Goal: Task Accomplishment & Management: Use online tool/utility

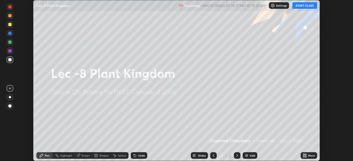
scroll to position [161, 352]
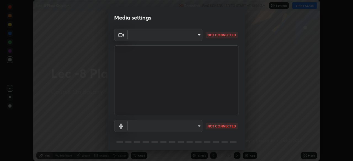
click at [199, 129] on body "Erase all Lec -8 Plant Kingdom Recording WAS SCHEDULED TO START AT 10:10 AM Set…" at bounding box center [176, 80] width 353 height 161
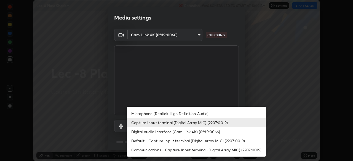
type input "bba66c41345857dcc9a6d4c580dc01eb5c8f13e357e582705132971b55534d29"
click at [186, 114] on li "Microphone (Realtek High Definition Audio)" at bounding box center [196, 113] width 139 height 9
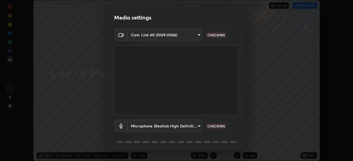
click at [179, 123] on body "Erase all Lec -8 Plant Kingdom Recording WAS SCHEDULED TO START AT 10:10 AM Set…" at bounding box center [176, 80] width 353 height 161
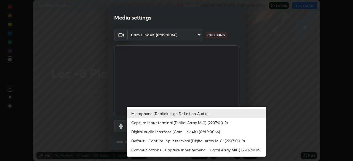
click at [166, 123] on li "Capture Input terminal (Digital Array MIC) (2207:0019)" at bounding box center [196, 122] width 139 height 9
type input "f8a720cdb5714c7d168288ba46c5762ce5d2b0439a45e58062ea702f50affb6e"
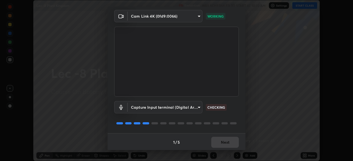
scroll to position [20, 0]
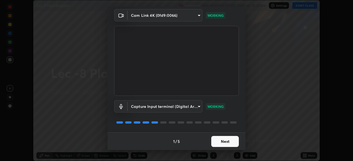
click at [214, 144] on button "Next" at bounding box center [225, 141] width 28 height 11
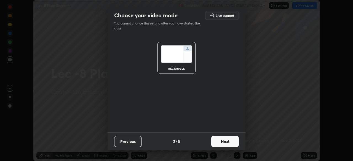
scroll to position [0, 0]
click at [216, 142] on button "Next" at bounding box center [225, 141] width 28 height 11
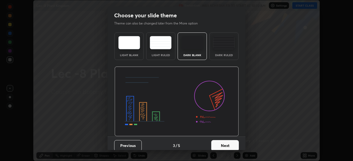
click at [217, 141] on button "Next" at bounding box center [225, 145] width 28 height 11
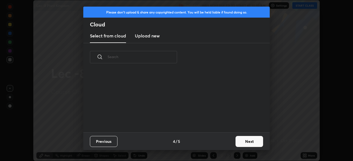
click at [217, 141] on div "Previous 4 / 5 Next" at bounding box center [176, 141] width 186 height 18
click at [218, 144] on div "Previous 4 / 5 Next" at bounding box center [176, 141] width 186 height 18
click at [241, 142] on button "Next" at bounding box center [249, 141] width 28 height 11
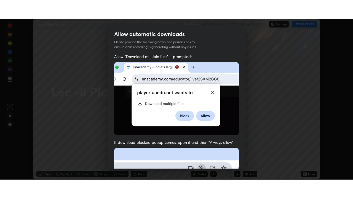
scroll to position [132, 0]
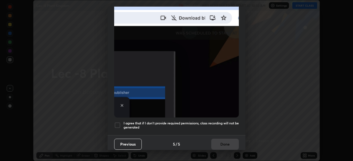
click at [115, 123] on div at bounding box center [117, 125] width 7 height 7
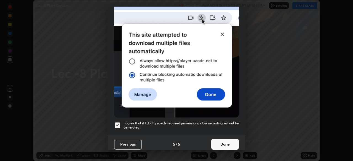
click at [221, 142] on button "Done" at bounding box center [225, 144] width 28 height 11
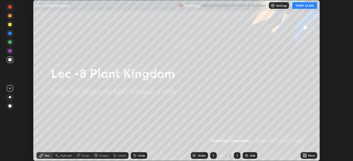
click at [303, 7] on button "START CLASS" at bounding box center [304, 5] width 25 height 7
click at [250, 156] on div "Add" at bounding box center [252, 155] width 5 height 3
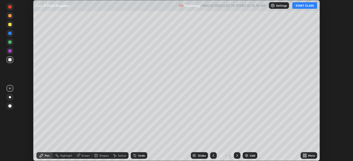
click at [310, 154] on div "More" at bounding box center [311, 155] width 7 height 3
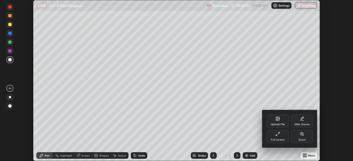
click at [275, 139] on div "Full screen" at bounding box center [277, 140] width 14 height 3
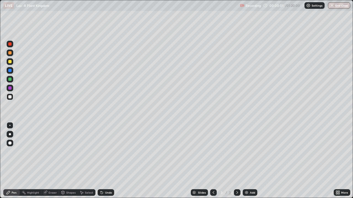
scroll to position [198, 353]
click at [9, 132] on div at bounding box center [10, 134] width 7 height 7
click at [10, 64] on div at bounding box center [10, 61] width 7 height 7
click at [11, 89] on div at bounding box center [9, 87] width 3 height 3
click at [12, 97] on div at bounding box center [10, 97] width 7 height 7
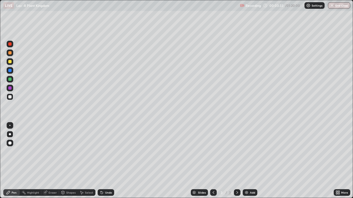
click at [12, 97] on div at bounding box center [10, 97] width 7 height 7
click at [12, 63] on div at bounding box center [10, 61] width 7 height 7
click at [11, 96] on div at bounding box center [9, 96] width 3 height 3
click at [11, 80] on div at bounding box center [9, 79] width 3 height 3
click at [10, 97] on div at bounding box center [9, 96] width 3 height 3
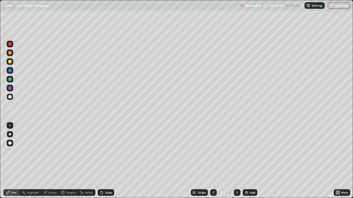
click at [10, 72] on div at bounding box center [10, 70] width 7 height 7
click at [251, 161] on div "Add" at bounding box center [252, 192] width 5 height 3
click at [12, 63] on div at bounding box center [10, 61] width 7 height 7
click at [12, 97] on div at bounding box center [10, 97] width 7 height 7
click at [10, 80] on div at bounding box center [9, 79] width 3 height 3
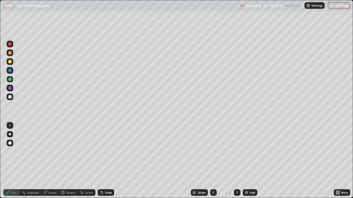
click at [12, 97] on div at bounding box center [10, 97] width 7 height 7
click at [106, 161] on div "Undo" at bounding box center [105, 192] width 17 height 7
click at [212, 161] on icon at bounding box center [213, 193] width 4 height 4
click at [236, 161] on icon at bounding box center [237, 193] width 4 height 4
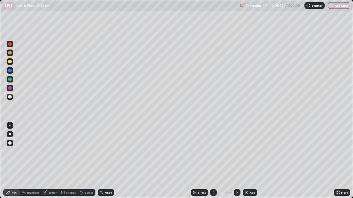
click at [11, 62] on div at bounding box center [9, 61] width 3 height 3
click at [249, 161] on div "Add" at bounding box center [249, 192] width 15 height 7
click at [13, 70] on div at bounding box center [10, 70] width 7 height 7
click at [11, 96] on div at bounding box center [9, 96] width 3 height 3
click at [109, 161] on div "Undo" at bounding box center [105, 192] width 17 height 7
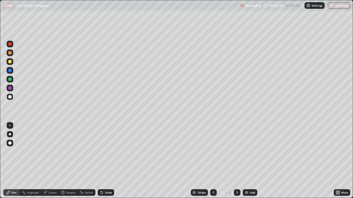
click at [10, 78] on div at bounding box center [9, 79] width 3 height 3
click at [106, 161] on div "Undo" at bounding box center [105, 192] width 17 height 7
click at [12, 63] on div at bounding box center [10, 61] width 7 height 7
click at [9, 96] on div at bounding box center [9, 96] width 3 height 3
click at [102, 161] on icon at bounding box center [101, 193] width 4 height 4
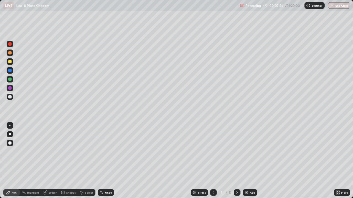
click at [104, 161] on div "Undo" at bounding box center [105, 192] width 17 height 7
click at [105, 161] on div "Undo" at bounding box center [105, 192] width 17 height 7
click at [12, 63] on div at bounding box center [10, 61] width 7 height 7
click at [51, 161] on div "Eraser" at bounding box center [52, 192] width 8 height 3
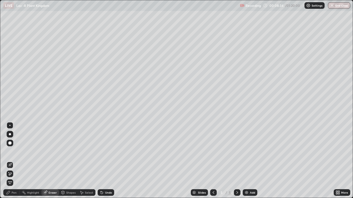
click at [10, 161] on icon at bounding box center [10, 174] width 4 height 5
click at [8, 161] on icon at bounding box center [8, 192] width 3 height 3
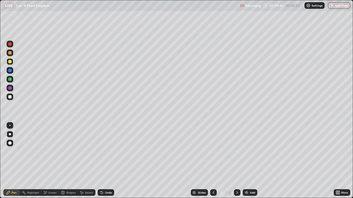
click at [248, 161] on img at bounding box center [246, 193] width 4 height 4
click at [212, 161] on icon at bounding box center [213, 193] width 4 height 4
click at [237, 161] on icon at bounding box center [237, 193] width 4 height 4
click at [12, 97] on div at bounding box center [10, 97] width 7 height 7
click at [10, 79] on div at bounding box center [9, 79] width 3 height 3
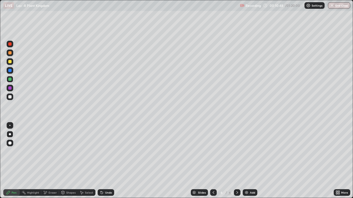
click at [13, 97] on div at bounding box center [10, 97] width 7 height 7
click at [12, 63] on div at bounding box center [10, 61] width 7 height 7
click at [11, 97] on div at bounding box center [9, 96] width 3 height 3
click at [71, 161] on div "Shapes" at bounding box center [70, 192] width 9 height 3
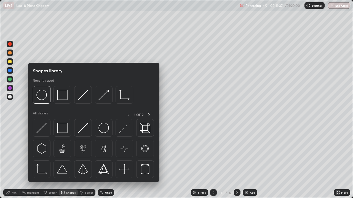
click at [85, 161] on div "Select" at bounding box center [89, 192] width 8 height 3
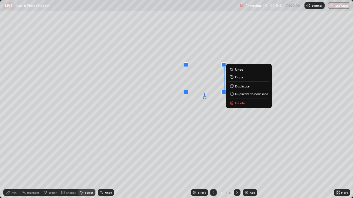
click at [10, 161] on icon at bounding box center [8, 193] width 4 height 4
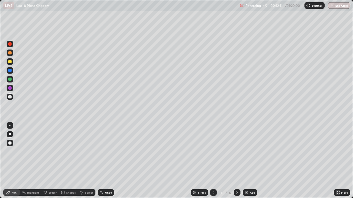
click at [11, 80] on div at bounding box center [9, 79] width 3 height 3
click at [11, 101] on div at bounding box center [10, 97] width 7 height 9
click at [10, 63] on div at bounding box center [9, 61] width 3 height 3
click at [250, 161] on div "Add" at bounding box center [252, 192] width 5 height 3
click at [10, 96] on div at bounding box center [9, 96] width 3 height 3
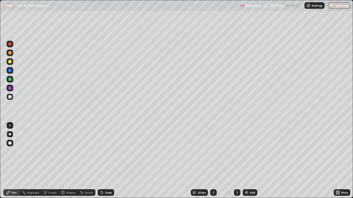
click at [10, 80] on div at bounding box center [9, 79] width 3 height 3
click at [9, 99] on div at bounding box center [10, 97] width 7 height 7
click at [12, 63] on div at bounding box center [10, 61] width 7 height 7
click at [10, 99] on div at bounding box center [10, 97] width 7 height 7
click at [12, 62] on div at bounding box center [10, 61] width 7 height 7
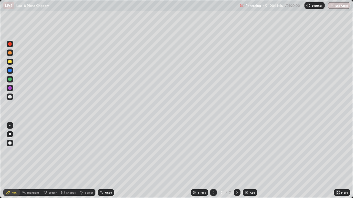
click at [9, 98] on div at bounding box center [9, 96] width 3 height 3
click at [11, 54] on div at bounding box center [9, 52] width 3 height 3
click at [10, 98] on div at bounding box center [9, 96] width 3 height 3
click at [248, 161] on div "Add" at bounding box center [249, 192] width 15 height 7
click at [10, 79] on div at bounding box center [9, 79] width 3 height 3
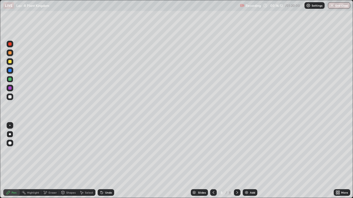
click at [10, 97] on div at bounding box center [9, 96] width 3 height 3
click at [12, 64] on div at bounding box center [10, 61] width 7 height 7
click at [88, 161] on div "Select" at bounding box center [87, 192] width 18 height 7
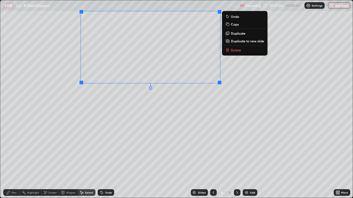
click at [11, 161] on div "Pen" at bounding box center [11, 192] width 17 height 7
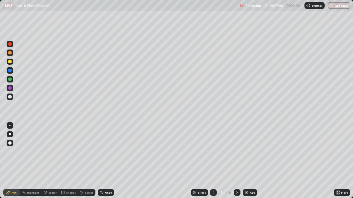
click at [11, 97] on div at bounding box center [9, 96] width 3 height 3
click at [11, 78] on div at bounding box center [9, 79] width 3 height 3
click at [10, 100] on div at bounding box center [10, 97] width 7 height 7
click at [10, 80] on div at bounding box center [9, 79] width 3 height 3
click at [12, 99] on div at bounding box center [10, 97] width 7 height 7
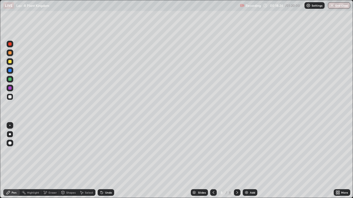
click at [11, 64] on div at bounding box center [10, 61] width 7 height 7
click at [107, 161] on div "Undo" at bounding box center [108, 192] width 7 height 3
click at [196, 161] on div "Slides" at bounding box center [199, 192] width 17 height 7
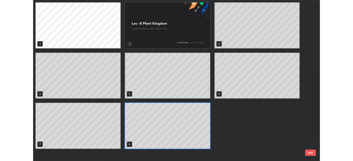
scroll to position [196, 349]
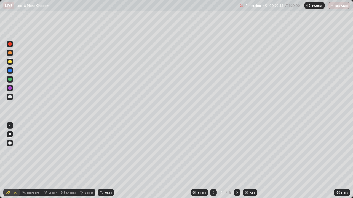
click at [36, 161] on div "Highlight" at bounding box center [33, 192] width 12 height 3
click at [9, 77] on div at bounding box center [10, 79] width 7 height 7
click at [11, 70] on div at bounding box center [9, 70] width 3 height 3
click at [236, 161] on icon at bounding box center [237, 193] width 4 height 4
click at [212, 161] on icon at bounding box center [213, 193] width 4 height 4
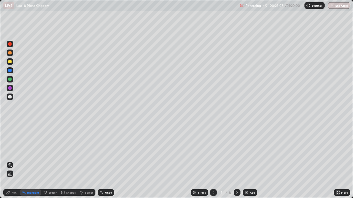
click at [236, 161] on icon at bounding box center [237, 192] width 2 height 3
click at [236, 161] on icon at bounding box center [237, 193] width 4 height 4
click at [214, 161] on icon at bounding box center [213, 193] width 4 height 4
click at [211, 161] on div at bounding box center [213, 192] width 7 height 7
click at [236, 161] on icon at bounding box center [237, 193] width 4 height 4
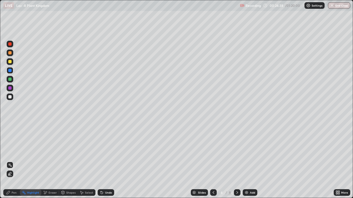
click at [234, 161] on div at bounding box center [237, 192] width 7 height 7
click at [10, 53] on div at bounding box center [9, 52] width 3 height 3
click at [34, 161] on div "Highlight" at bounding box center [33, 192] width 12 height 3
click at [236, 161] on icon at bounding box center [237, 193] width 4 height 4
click at [213, 161] on icon at bounding box center [213, 193] width 4 height 4
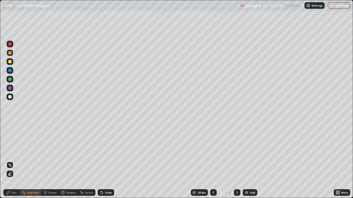
click at [236, 161] on icon at bounding box center [237, 193] width 4 height 4
click at [9, 161] on icon at bounding box center [8, 192] width 3 height 3
click at [10, 64] on div at bounding box center [10, 61] width 7 height 7
click at [31, 161] on div "Highlight" at bounding box center [30, 192] width 21 height 7
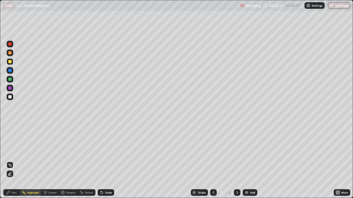
click at [9, 161] on icon at bounding box center [8, 193] width 4 height 4
click at [10, 98] on div at bounding box center [9, 96] width 3 height 3
click at [31, 161] on div "Highlight" at bounding box center [33, 192] width 12 height 3
click at [237, 161] on icon at bounding box center [237, 193] width 4 height 4
click at [210, 161] on div at bounding box center [213, 192] width 7 height 7
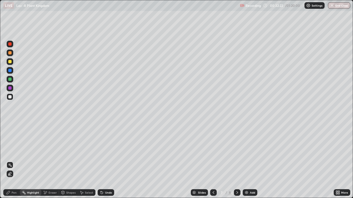
click at [234, 161] on div at bounding box center [237, 192] width 7 height 7
click at [213, 161] on icon at bounding box center [213, 193] width 4 height 4
click at [214, 161] on icon at bounding box center [213, 193] width 4 height 4
click at [235, 161] on icon at bounding box center [237, 193] width 4 height 4
click at [236, 161] on icon at bounding box center [237, 193] width 4 height 4
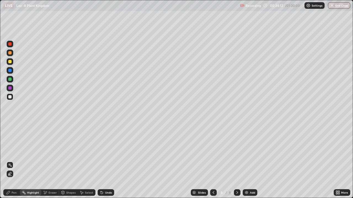
click at [213, 161] on icon at bounding box center [213, 193] width 4 height 4
click at [212, 161] on icon at bounding box center [213, 193] width 4 height 4
click at [213, 161] on icon at bounding box center [213, 193] width 4 height 4
click at [212, 161] on icon at bounding box center [213, 193] width 4 height 4
click at [213, 161] on icon at bounding box center [213, 193] width 4 height 4
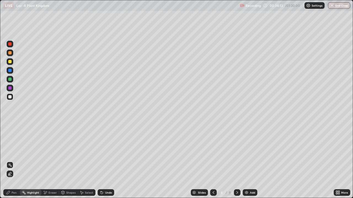
click at [213, 161] on icon at bounding box center [213, 193] width 4 height 4
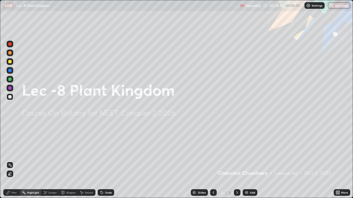
click at [235, 161] on icon at bounding box center [237, 193] width 4 height 4
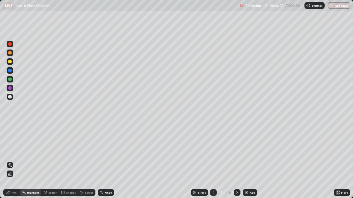
click at [235, 161] on icon at bounding box center [237, 193] width 4 height 4
click at [8, 161] on icon at bounding box center [8, 192] width 3 height 3
click at [105, 161] on div "Undo" at bounding box center [108, 192] width 7 height 3
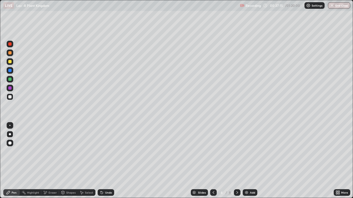
click at [10, 62] on div at bounding box center [9, 61] width 3 height 3
click at [11, 97] on div at bounding box center [9, 96] width 3 height 3
click at [106, 161] on div "Undo" at bounding box center [108, 192] width 7 height 3
click at [105, 161] on div "Undo" at bounding box center [108, 192] width 7 height 3
click at [104, 161] on div "Undo" at bounding box center [105, 192] width 17 height 7
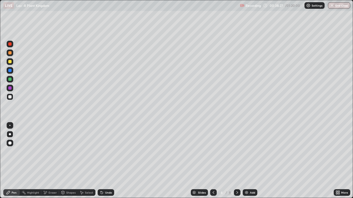
click at [236, 161] on icon at bounding box center [237, 193] width 4 height 4
click at [48, 161] on div "Eraser" at bounding box center [52, 192] width 8 height 3
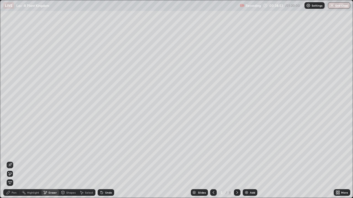
click at [8, 161] on icon at bounding box center [8, 192] width 3 height 3
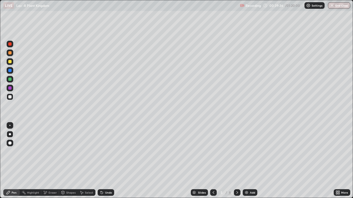
click at [106, 161] on div "Undo" at bounding box center [108, 192] width 7 height 3
click at [236, 161] on icon at bounding box center [237, 193] width 4 height 4
click at [105, 161] on div "Undo" at bounding box center [108, 192] width 7 height 3
click at [110, 161] on div "Undo" at bounding box center [105, 192] width 17 height 7
click at [236, 161] on icon at bounding box center [237, 193] width 4 height 4
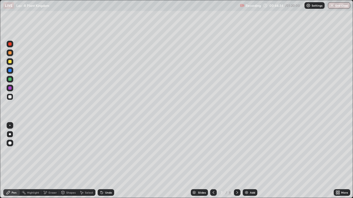
click at [48, 161] on div "Eraser" at bounding box center [50, 192] width 18 height 7
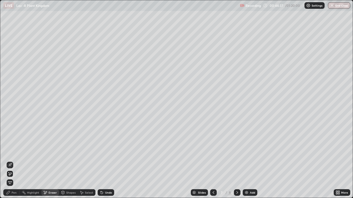
click at [10, 161] on icon at bounding box center [8, 193] width 4 height 4
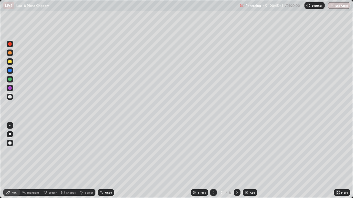
click at [212, 161] on icon at bounding box center [213, 193] width 4 height 4
click at [236, 161] on icon at bounding box center [237, 192] width 2 height 3
click at [236, 161] on icon at bounding box center [237, 193] width 4 height 4
click at [110, 161] on div "Undo" at bounding box center [108, 192] width 7 height 3
click at [106, 161] on div "Undo" at bounding box center [108, 192] width 7 height 3
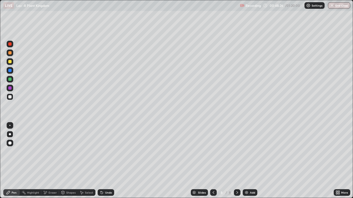
click at [306, 161] on div "Slides 8 / 8 Add" at bounding box center [223, 192] width 219 height 11
click at [105, 161] on div "Undo" at bounding box center [105, 192] width 17 height 7
click at [338, 161] on icon at bounding box center [338, 193] width 1 height 1
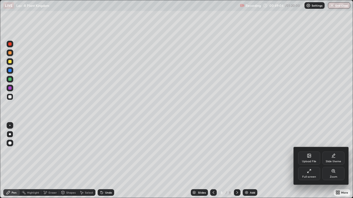
click at [316, 161] on div "Full screen" at bounding box center [309, 173] width 22 height 13
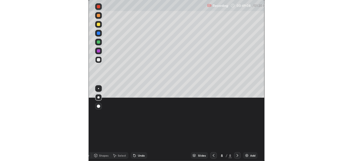
scroll to position [161, 353]
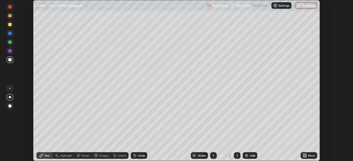
click at [250, 154] on div "Add" at bounding box center [252, 155] width 5 height 3
click at [307, 156] on div "More" at bounding box center [308, 155] width 17 height 7
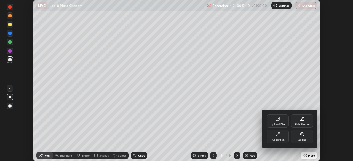
click at [275, 124] on div "Upload File" at bounding box center [277, 124] width 14 height 3
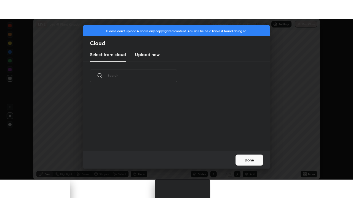
scroll to position [61, 177]
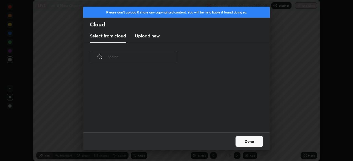
click at [149, 37] on h3 "Upload new" at bounding box center [147, 35] width 25 height 7
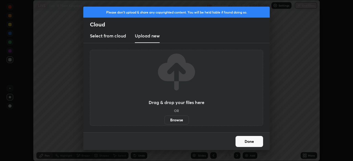
click at [175, 120] on label "Browse" at bounding box center [176, 120] width 25 height 9
click at [164, 120] on input "Browse" at bounding box center [164, 120] width 0 height 9
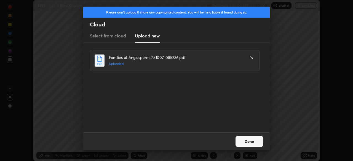
click at [245, 142] on button "Done" at bounding box center [249, 141] width 28 height 11
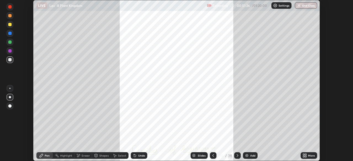
click at [309, 158] on div "More" at bounding box center [308, 155] width 17 height 7
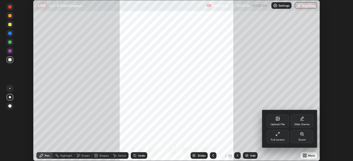
click at [277, 138] on div "Full screen" at bounding box center [277, 136] width 22 height 13
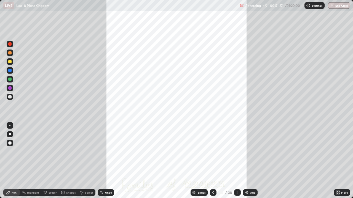
scroll to position [198, 353]
click at [238, 161] on div at bounding box center [237, 192] width 7 height 7
click at [213, 161] on icon at bounding box center [213, 193] width 4 height 4
click at [212, 161] on icon at bounding box center [213, 193] width 4 height 4
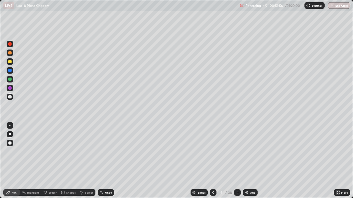
click at [212, 161] on icon at bounding box center [213, 193] width 4 height 4
click at [237, 161] on icon at bounding box center [237, 193] width 4 height 4
click at [11, 161] on div "Pen" at bounding box center [11, 192] width 17 height 7
click at [11, 100] on div at bounding box center [10, 97] width 7 height 7
click at [103, 161] on icon at bounding box center [101, 193] width 4 height 4
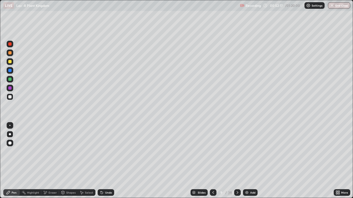
click at [105, 161] on div "Undo" at bounding box center [108, 192] width 7 height 3
click at [10, 79] on div at bounding box center [9, 79] width 3 height 3
click at [237, 161] on icon at bounding box center [237, 193] width 4 height 4
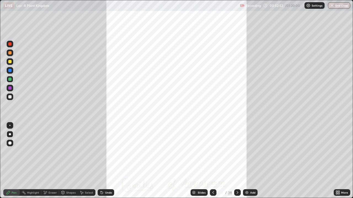
click at [210, 161] on div at bounding box center [213, 192] width 7 height 7
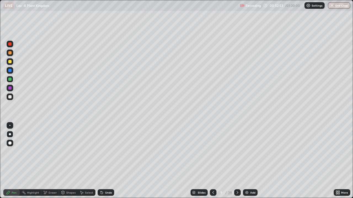
click at [246, 161] on img at bounding box center [246, 193] width 4 height 4
click at [10, 97] on div at bounding box center [9, 96] width 3 height 3
click at [10, 62] on div at bounding box center [9, 61] width 3 height 3
click at [213, 161] on icon at bounding box center [213, 193] width 4 height 4
click at [234, 161] on div at bounding box center [237, 192] width 7 height 7
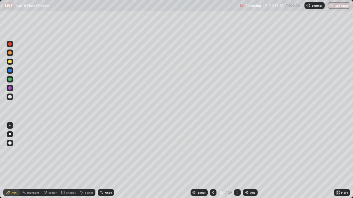
click at [10, 98] on div at bounding box center [9, 96] width 3 height 3
click at [212, 161] on icon at bounding box center [213, 193] width 4 height 4
click at [104, 161] on div "Undo" at bounding box center [105, 192] width 17 height 7
click at [236, 161] on icon at bounding box center [237, 193] width 4 height 4
click at [212, 161] on icon at bounding box center [213, 193] width 4 height 4
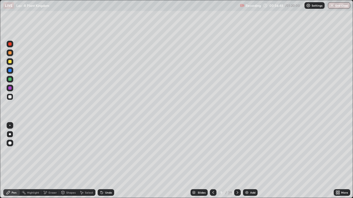
click at [236, 161] on icon at bounding box center [237, 193] width 4 height 4
click at [212, 161] on icon at bounding box center [213, 193] width 4 height 4
click at [49, 161] on div "Eraser" at bounding box center [52, 192] width 8 height 3
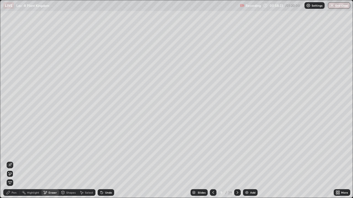
click at [10, 161] on icon at bounding box center [8, 193] width 4 height 4
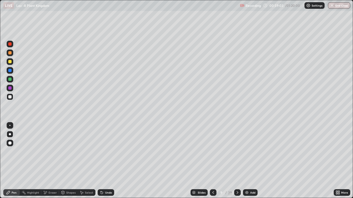
click at [236, 161] on icon at bounding box center [237, 193] width 4 height 4
click at [103, 161] on div "Undo" at bounding box center [105, 192] width 17 height 7
click at [32, 161] on div "Highlight" at bounding box center [33, 192] width 12 height 3
click at [11, 161] on div "Pen" at bounding box center [11, 192] width 17 height 7
click at [10, 98] on div at bounding box center [9, 96] width 3 height 3
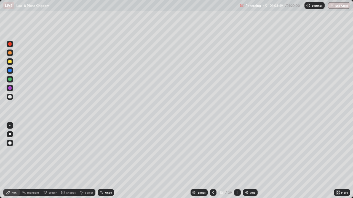
click at [51, 161] on div "Eraser" at bounding box center [52, 192] width 8 height 3
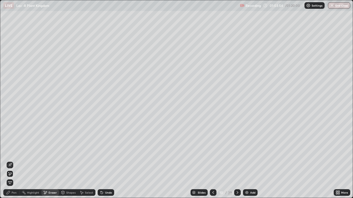
click at [8, 161] on icon at bounding box center [8, 192] width 3 height 3
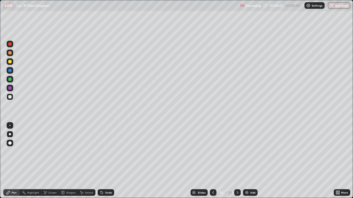
click at [212, 161] on icon at bounding box center [213, 193] width 4 height 4
click at [49, 161] on div "Eraser" at bounding box center [52, 192] width 8 height 3
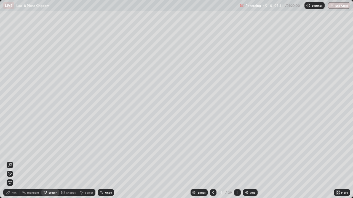
click at [14, 161] on div "Pen" at bounding box center [14, 192] width 5 height 3
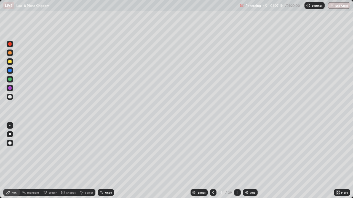
click at [235, 161] on icon at bounding box center [237, 193] width 4 height 4
click at [198, 161] on div "Slides" at bounding box center [201, 192] width 8 height 3
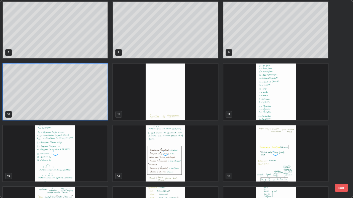
scroll to position [143, 0]
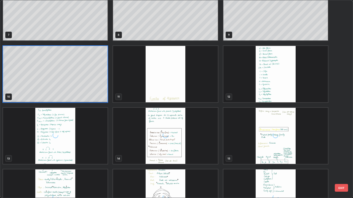
click at [246, 90] on img "grid" at bounding box center [275, 74] width 104 height 56
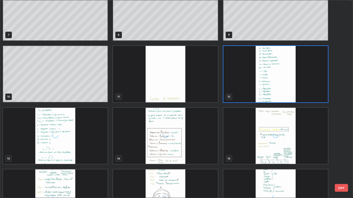
click at [248, 91] on img "grid" at bounding box center [275, 74] width 104 height 56
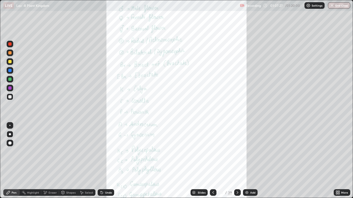
click at [35, 161] on div "Highlight" at bounding box center [30, 192] width 21 height 7
click at [10, 80] on div at bounding box center [9, 79] width 3 height 3
click at [236, 161] on icon at bounding box center [237, 193] width 4 height 4
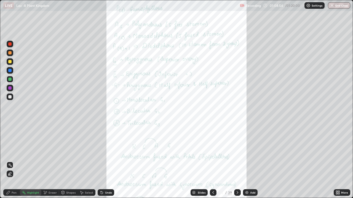
click at [11, 161] on div "Pen" at bounding box center [11, 192] width 17 height 7
click at [9, 97] on div at bounding box center [9, 96] width 3 height 3
click at [12, 79] on div at bounding box center [10, 79] width 7 height 7
click at [109, 161] on div "Undo" at bounding box center [105, 192] width 17 height 7
click at [40, 161] on div "Highlight" at bounding box center [30, 192] width 21 height 7
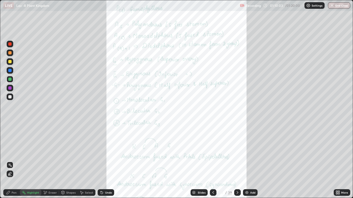
click at [236, 161] on icon at bounding box center [237, 193] width 4 height 4
click at [237, 161] on icon at bounding box center [237, 193] width 4 height 4
click at [212, 161] on icon at bounding box center [213, 193] width 4 height 4
click at [164, 161] on div "Slides 14 / 39 Add" at bounding box center [223, 192] width 219 height 11
click at [159, 161] on div "Slides 14 / 39 Add" at bounding box center [223, 192] width 219 height 11
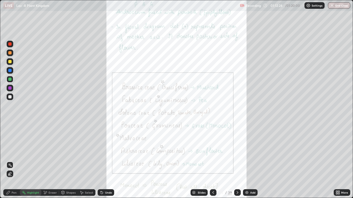
click at [239, 161] on div at bounding box center [237, 192] width 7 height 7
click at [197, 161] on div "Slides" at bounding box center [198, 192] width 17 height 7
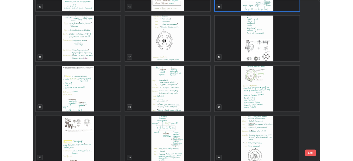
scroll to position [286, 0]
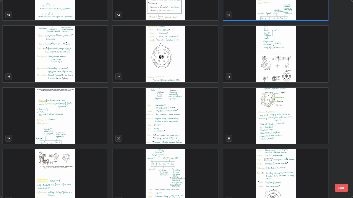
click at [57, 128] on img "grid" at bounding box center [55, 116] width 104 height 56
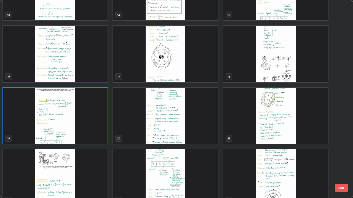
click at [58, 128] on img "grid" at bounding box center [55, 116] width 104 height 56
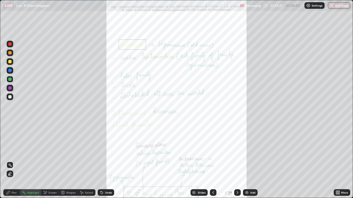
click at [341, 161] on div "More" at bounding box center [341, 192] width 17 height 7
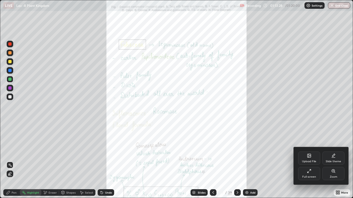
click at [316, 161] on div "Full screen" at bounding box center [309, 173] width 22 height 13
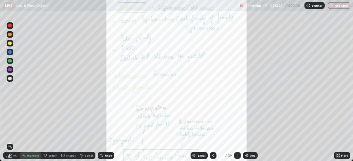
scroll to position [27378, 27187]
